Goal: Navigation & Orientation: Understand site structure

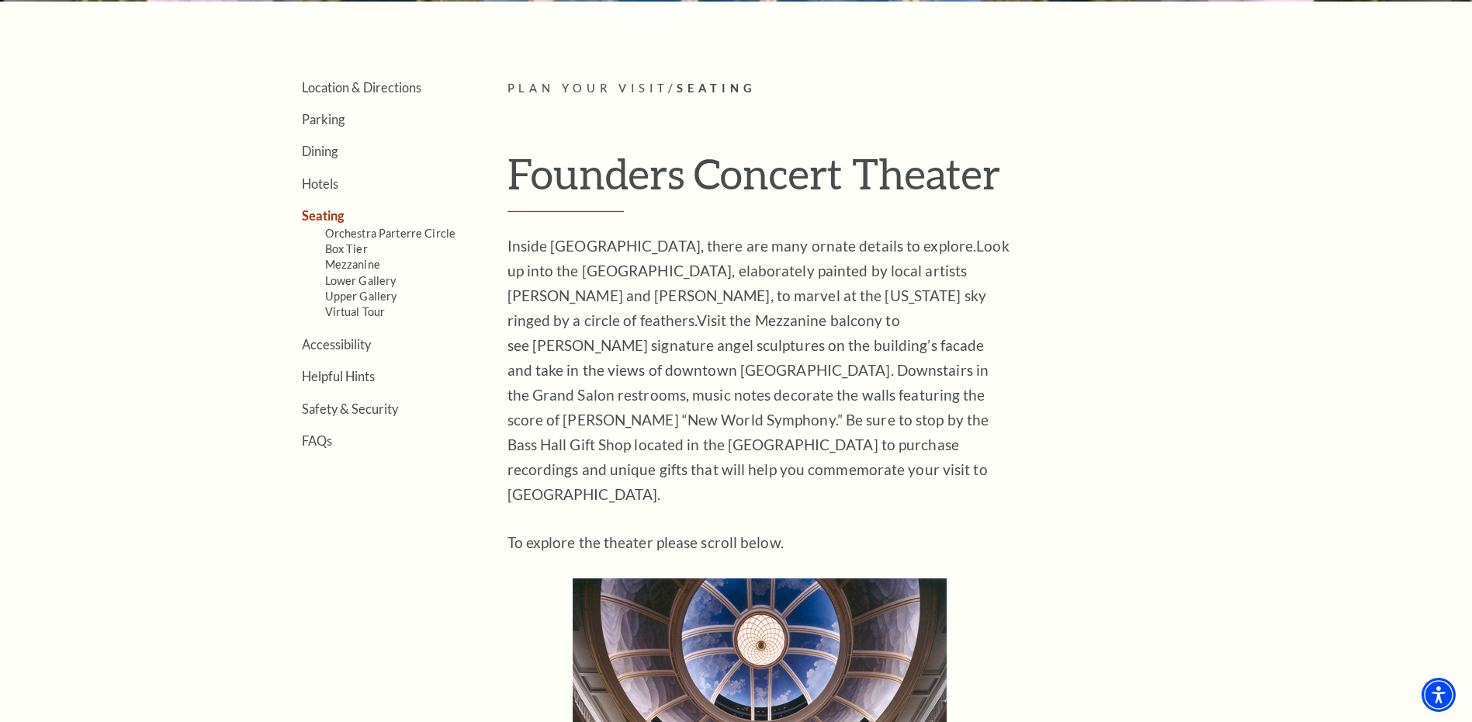
scroll to position [388, 0]
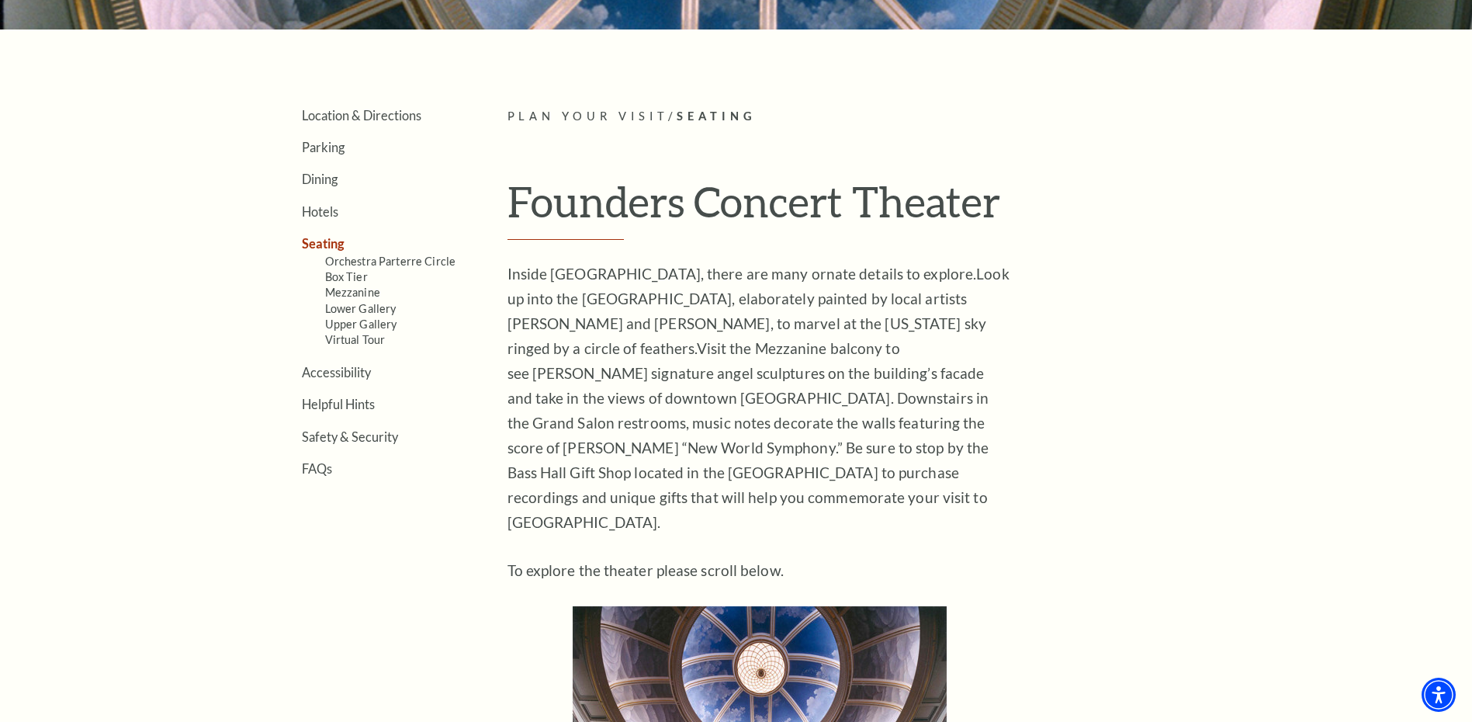
click at [362, 310] on link "Lower Gallery" at bounding box center [360, 308] width 71 height 13
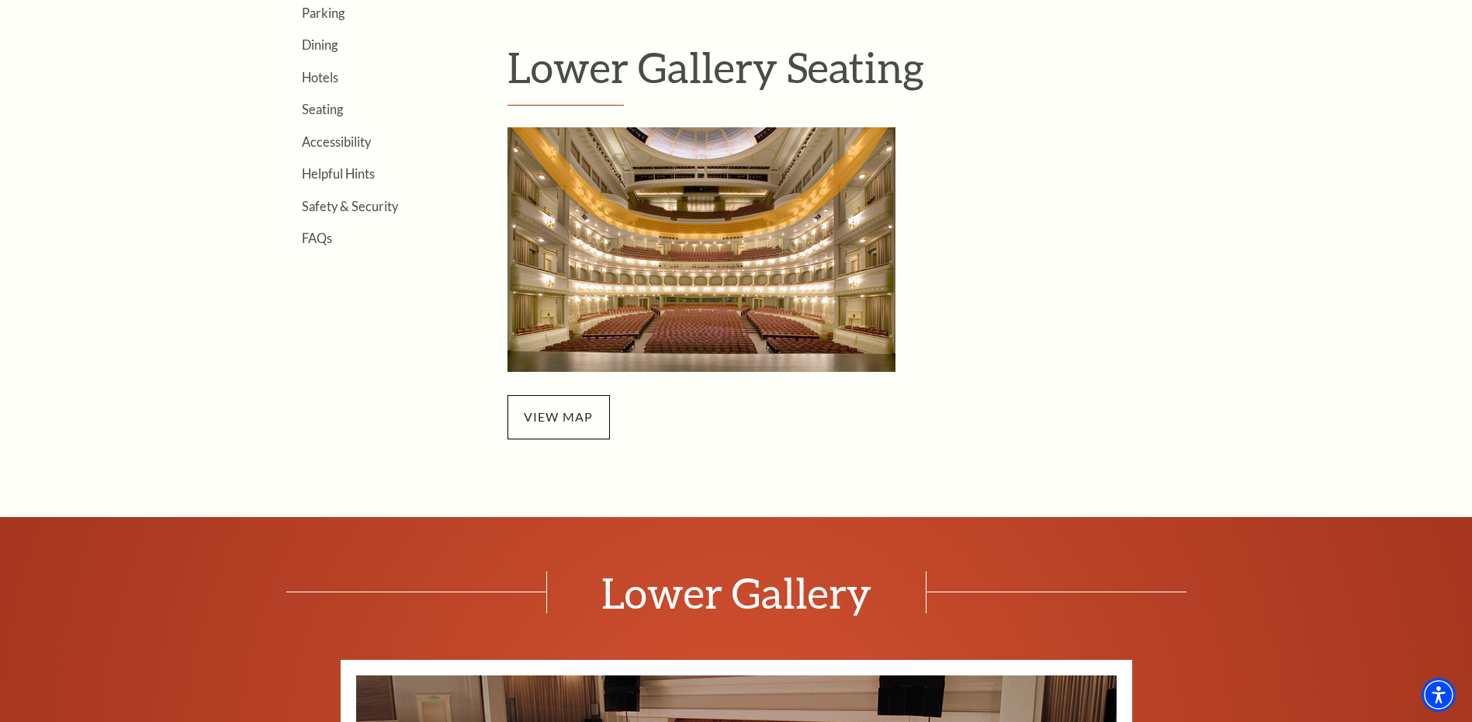
scroll to position [543, 0]
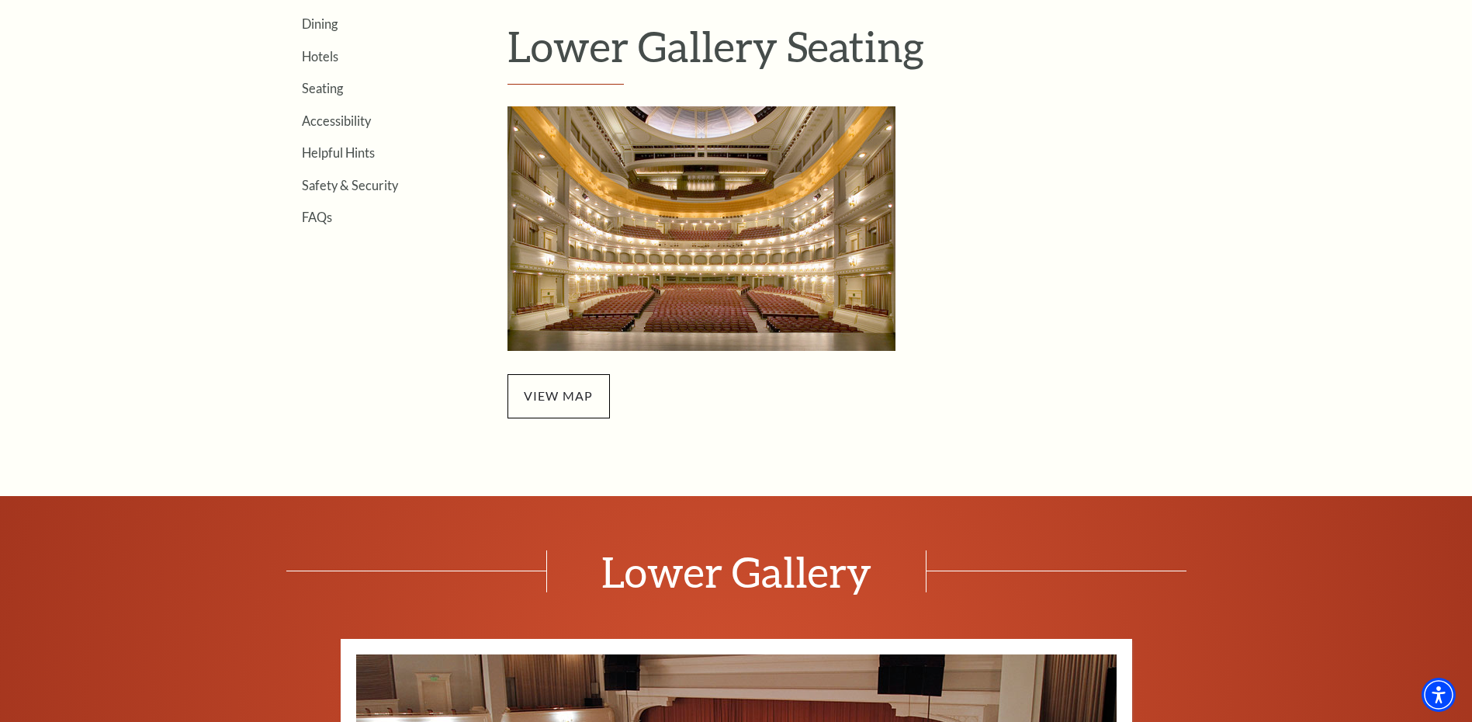
click at [559, 393] on link "view map" at bounding box center [559, 395] width 70 height 15
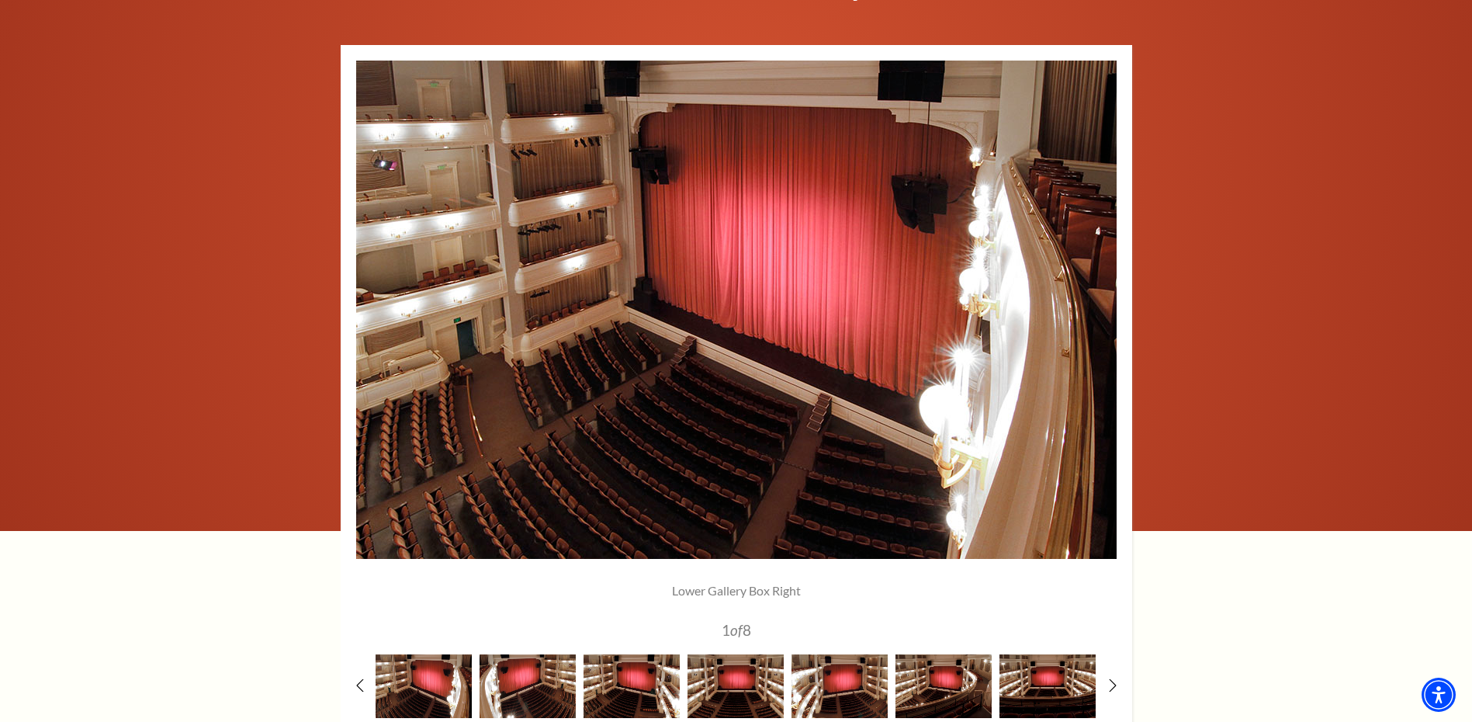
scroll to position [1164, 0]
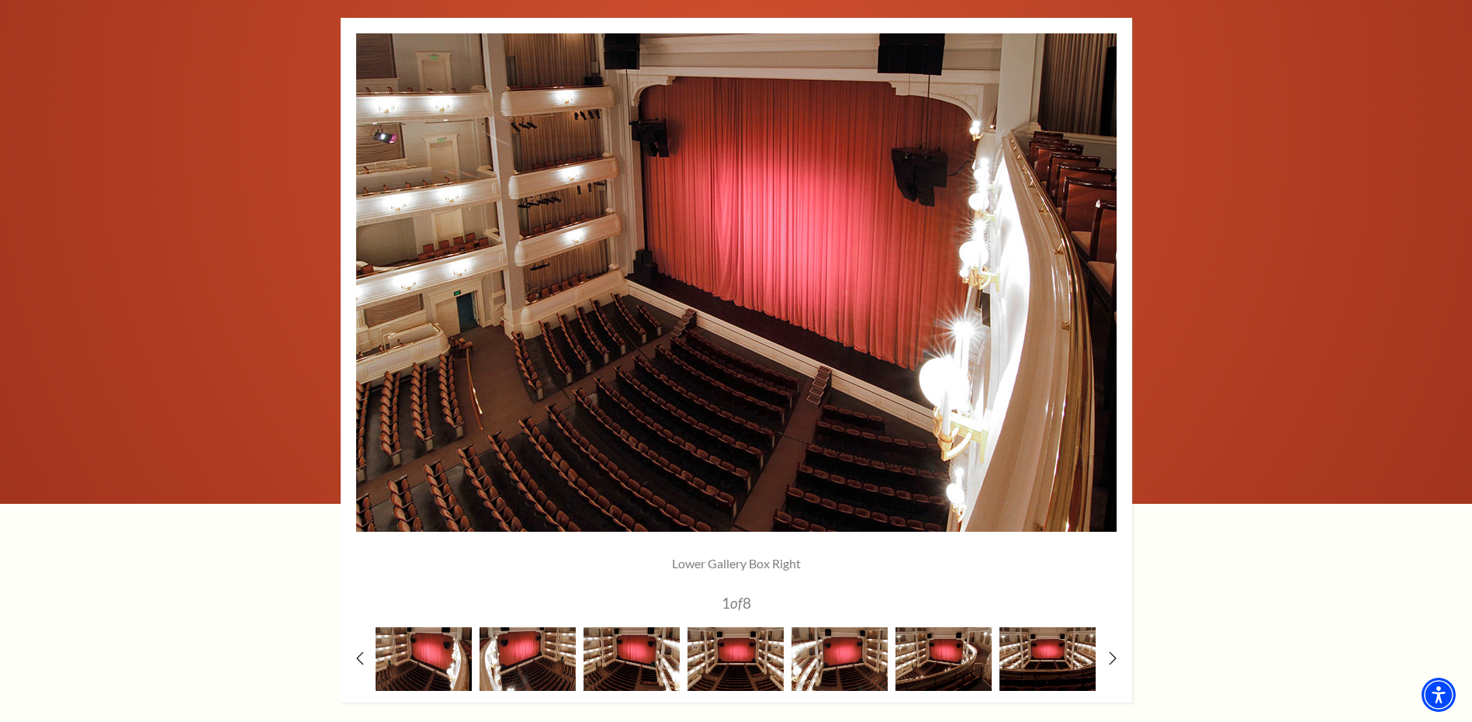
click at [1114, 657] on icon at bounding box center [1113, 658] width 8 height 13
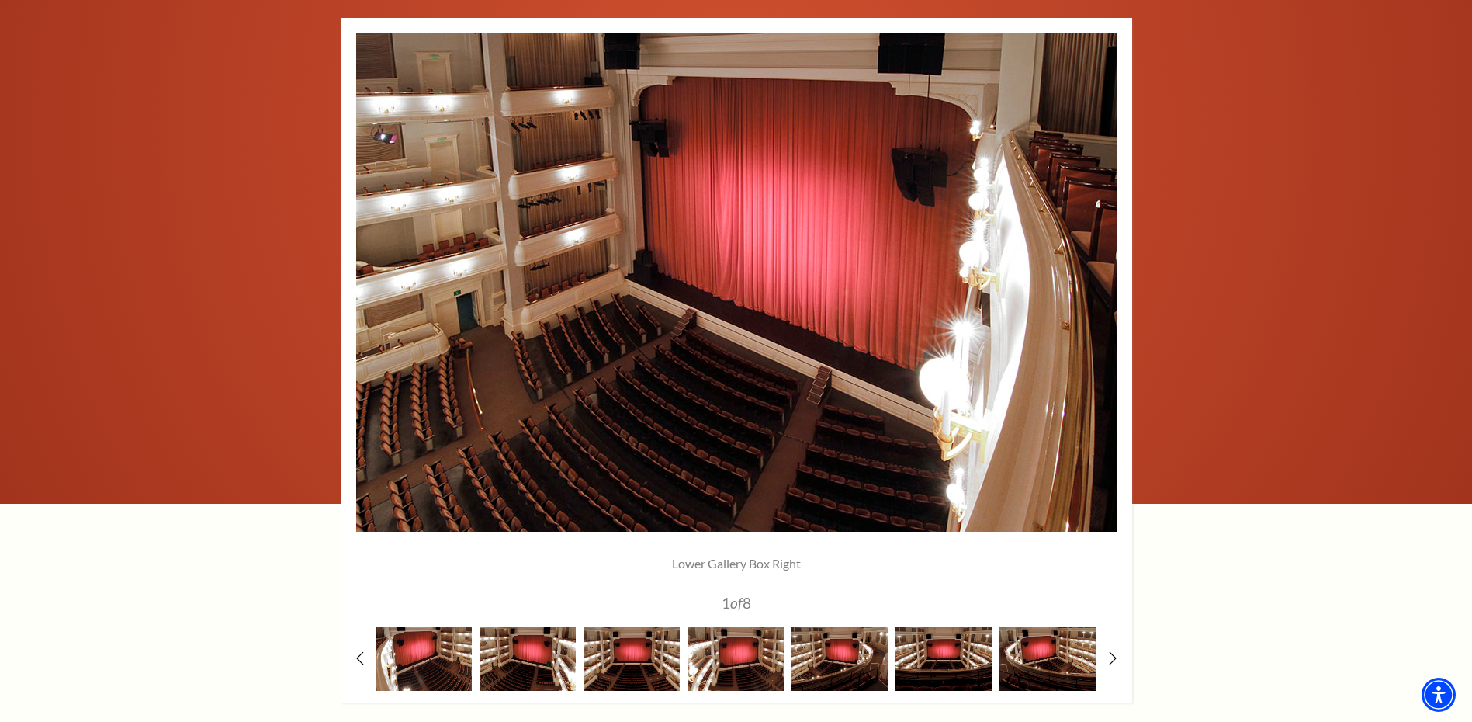
click at [734, 665] on img at bounding box center [736, 658] width 96 height 63
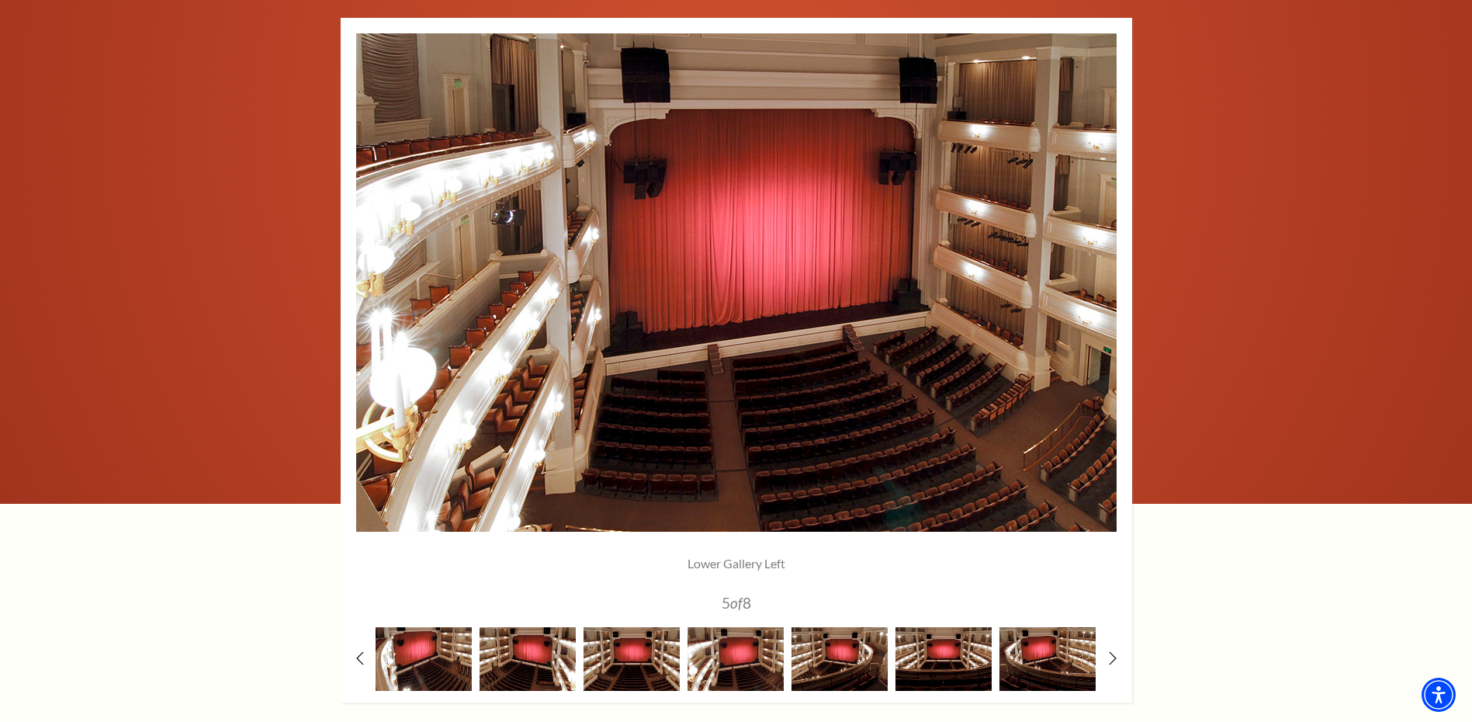
click at [820, 665] on img at bounding box center [839, 658] width 96 height 63
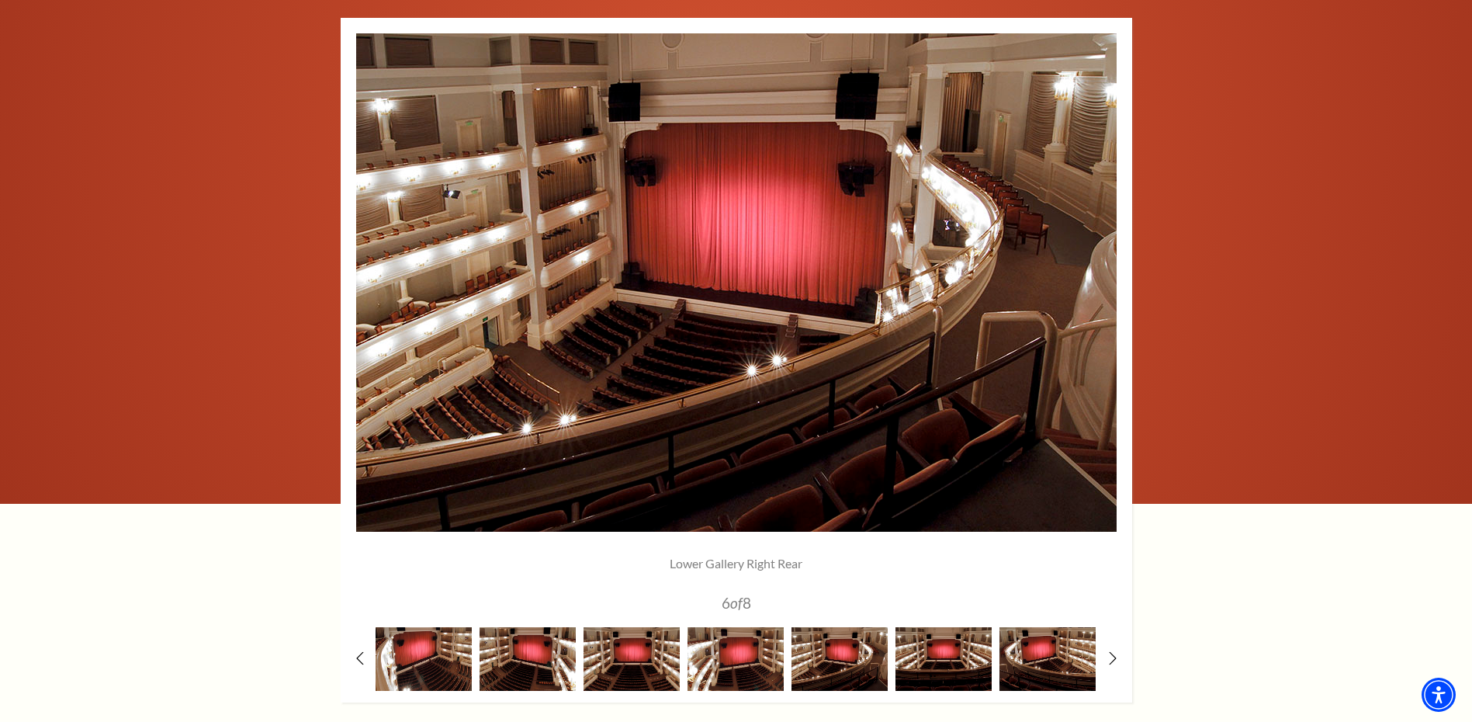
click at [930, 665] on img at bounding box center [943, 658] width 96 height 63
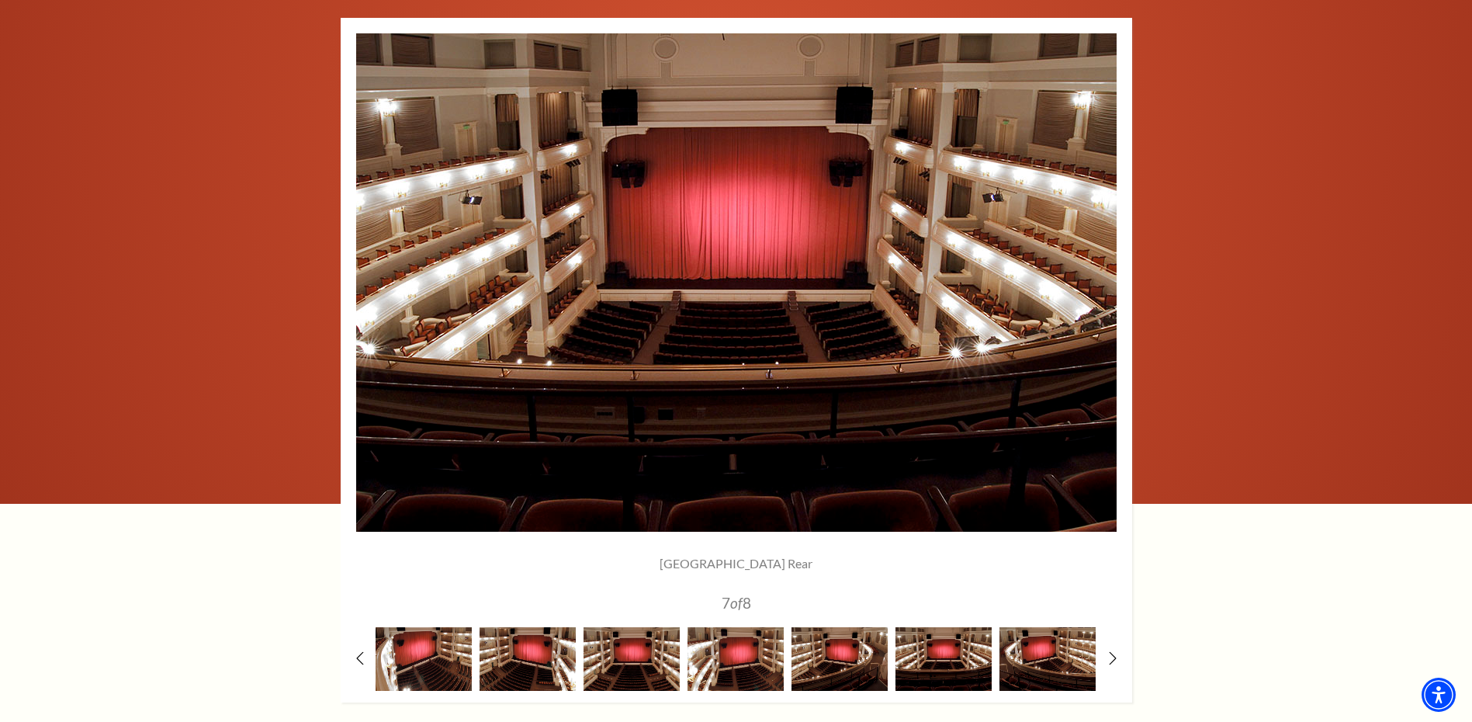
click at [1021, 665] on img at bounding box center [1047, 658] width 96 height 63
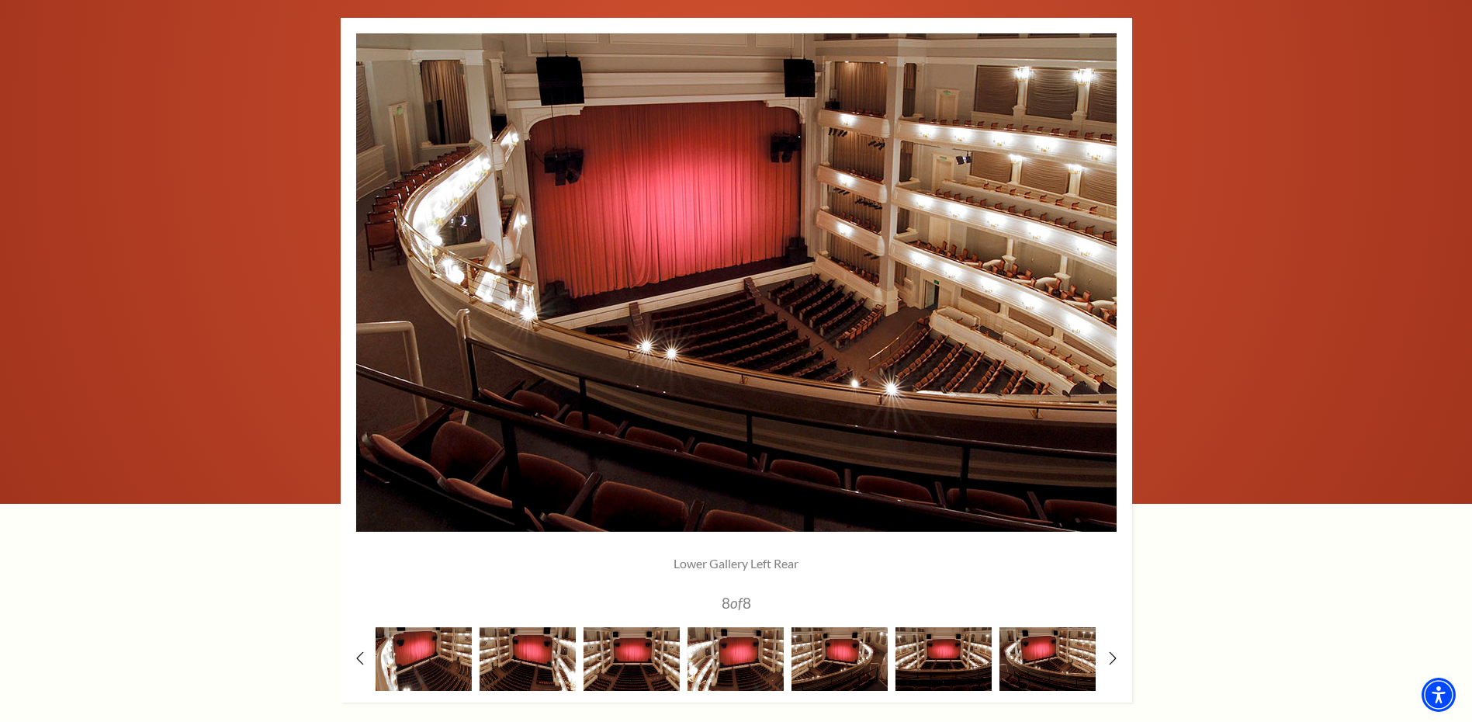
click at [961, 665] on img at bounding box center [943, 658] width 96 height 63
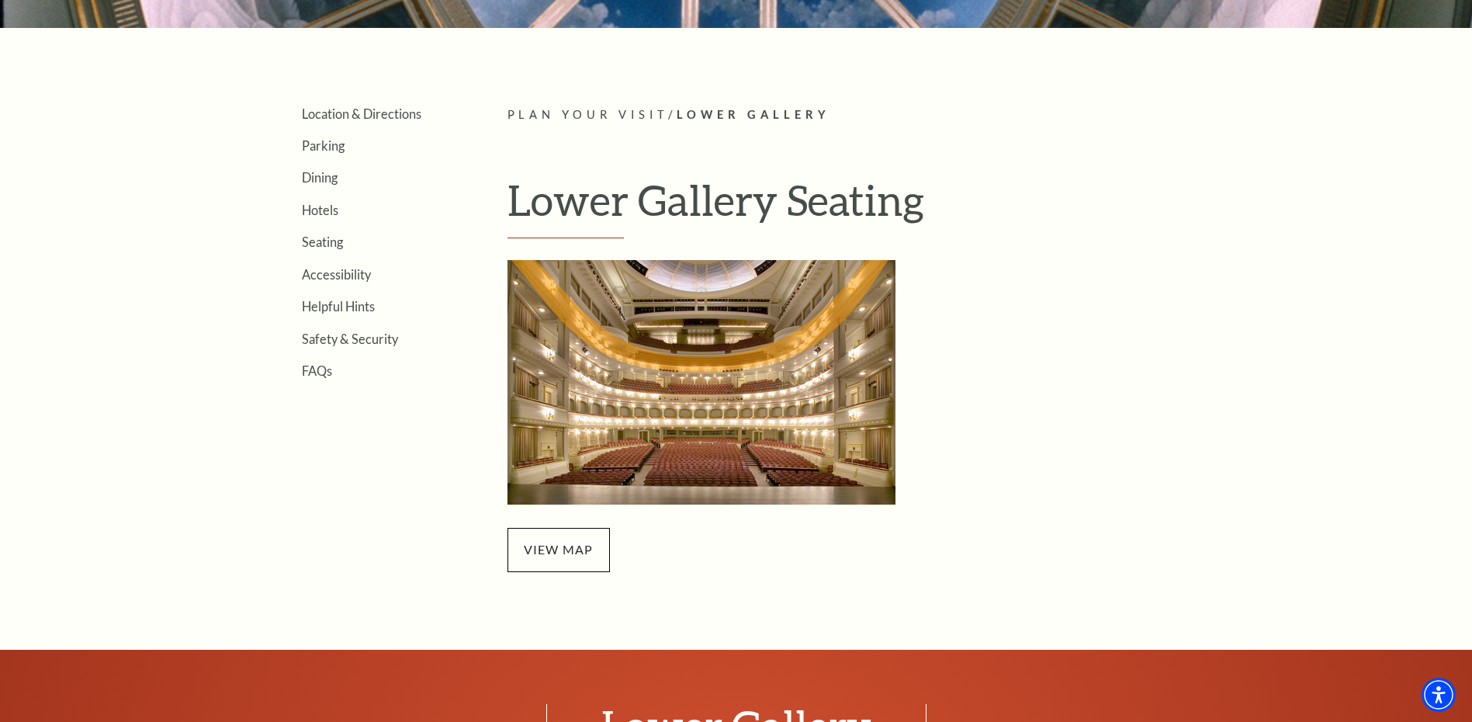
scroll to position [388, 0]
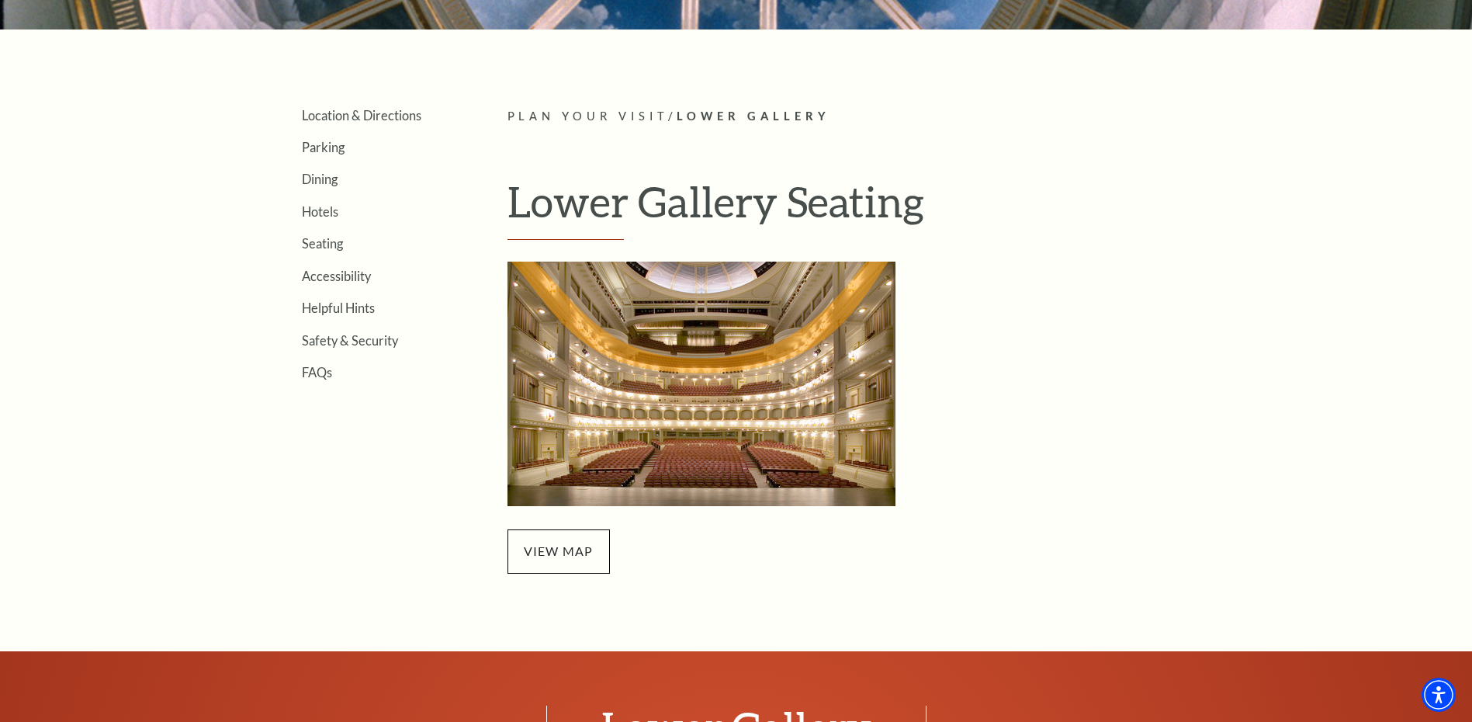
click at [332, 239] on link "Seating" at bounding box center [322, 243] width 41 height 15
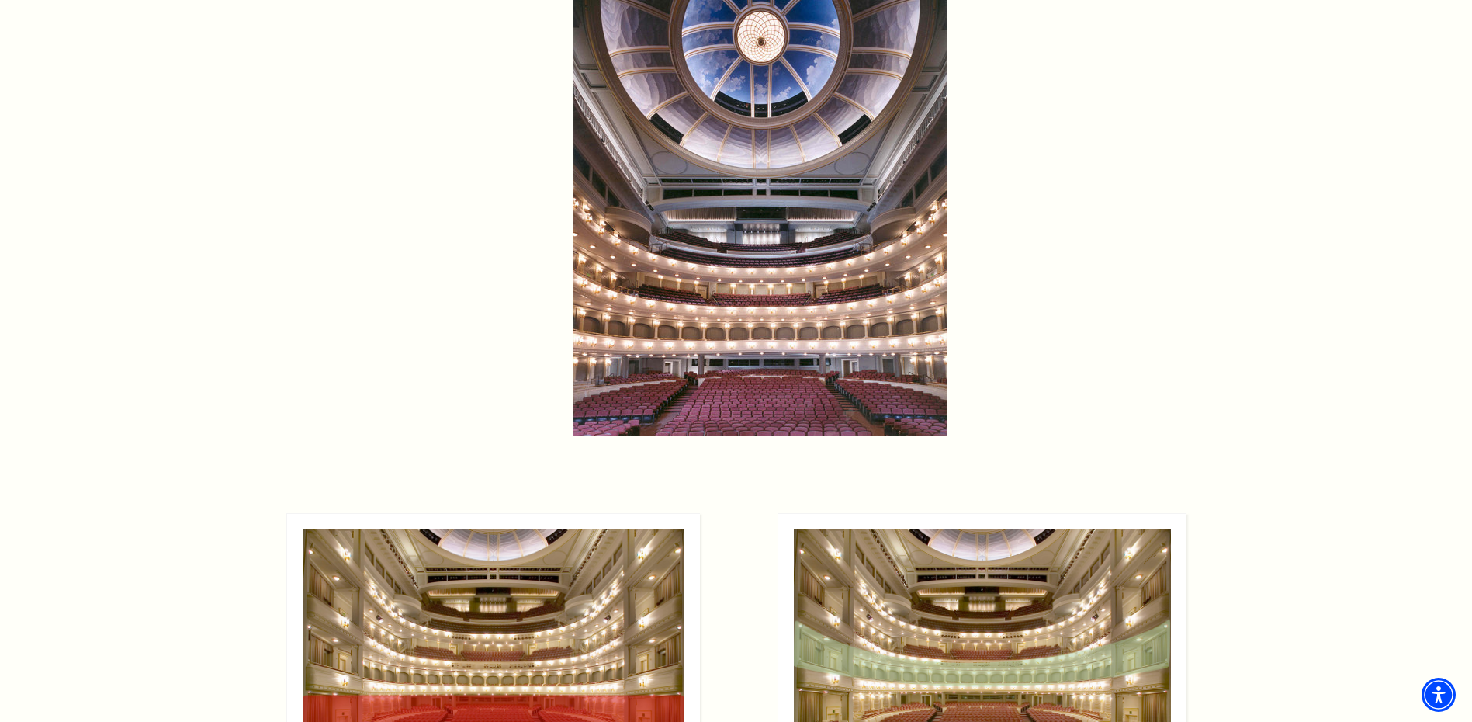
scroll to position [1009, 0]
